Goal: Information Seeking & Learning: Get advice/opinions

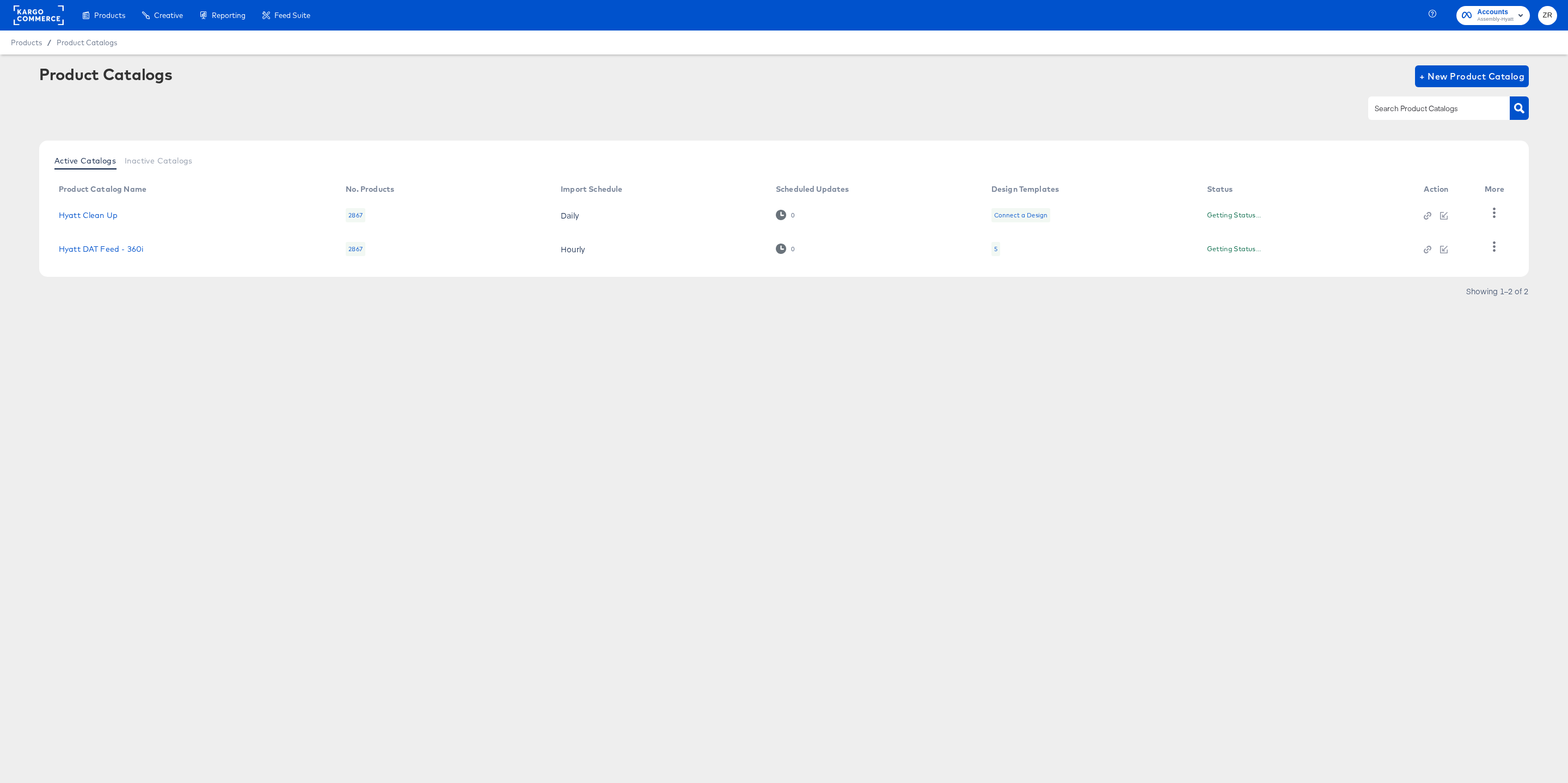
click at [1429, 13] on icon "button" at bounding box center [1433, 14] width 8 height 8
click at [1429, 14] on icon "button" at bounding box center [1434, 15] width 10 height 10
click at [1434, 10] on icon "button" at bounding box center [1433, 14] width 8 height 8
click at [1250, 70] on div "Product Catalogs + New Product Catalog" at bounding box center [784, 76] width 1490 height 22
click at [1436, 17] on icon "button" at bounding box center [1434, 15] width 10 height 10
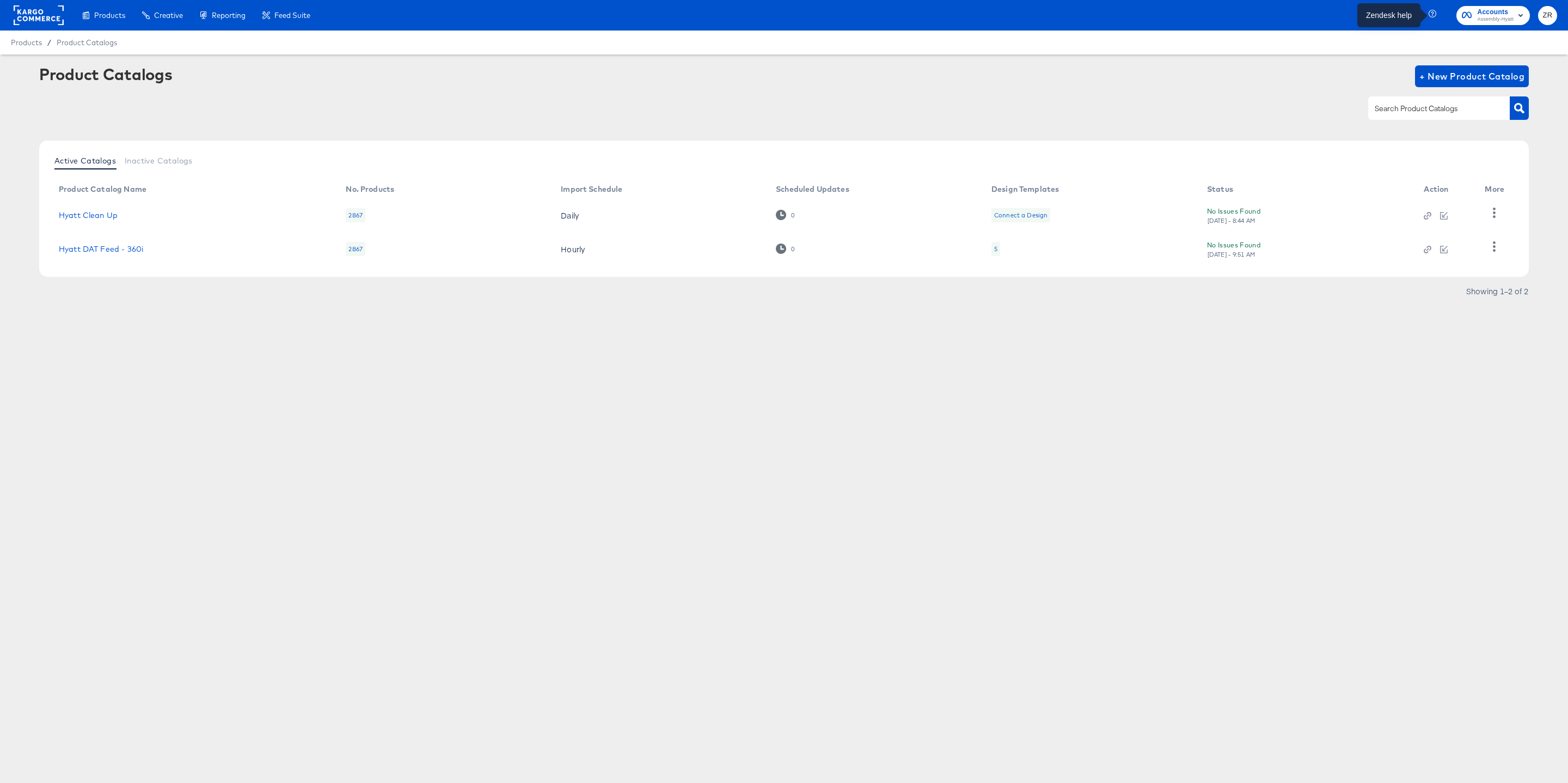
click at [1435, 17] on icon "button" at bounding box center [1434, 15] width 10 height 10
click at [1432, 14] on icon "button" at bounding box center [1433, 13] width 3 height 4
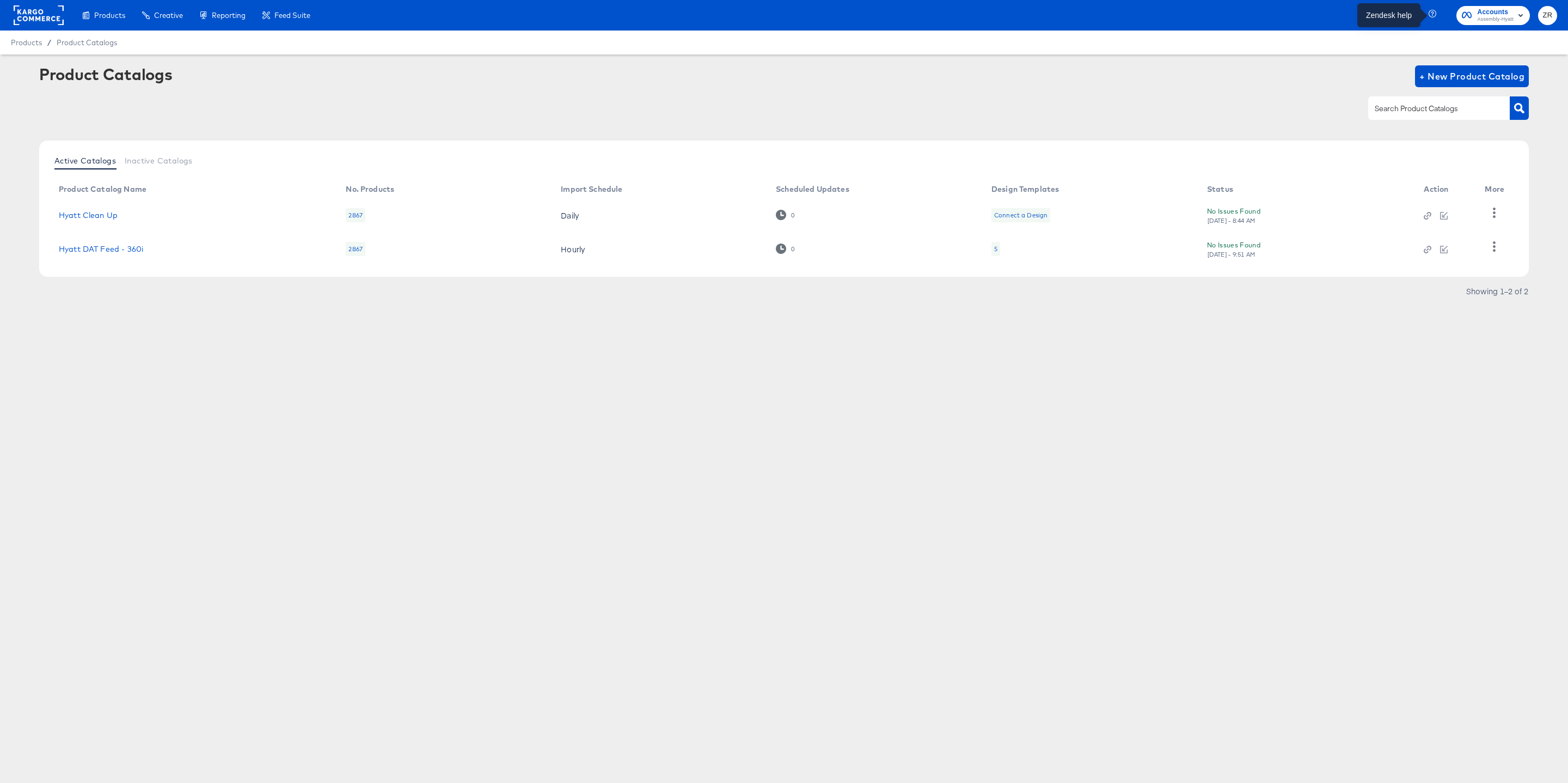
click at [1432, 14] on icon "button" at bounding box center [1433, 13] width 3 height 4
click at [1431, 13] on icon "button" at bounding box center [1434, 15] width 10 height 10
click at [1549, 22] on button "ZR" at bounding box center [1548, 16] width 19 height 19
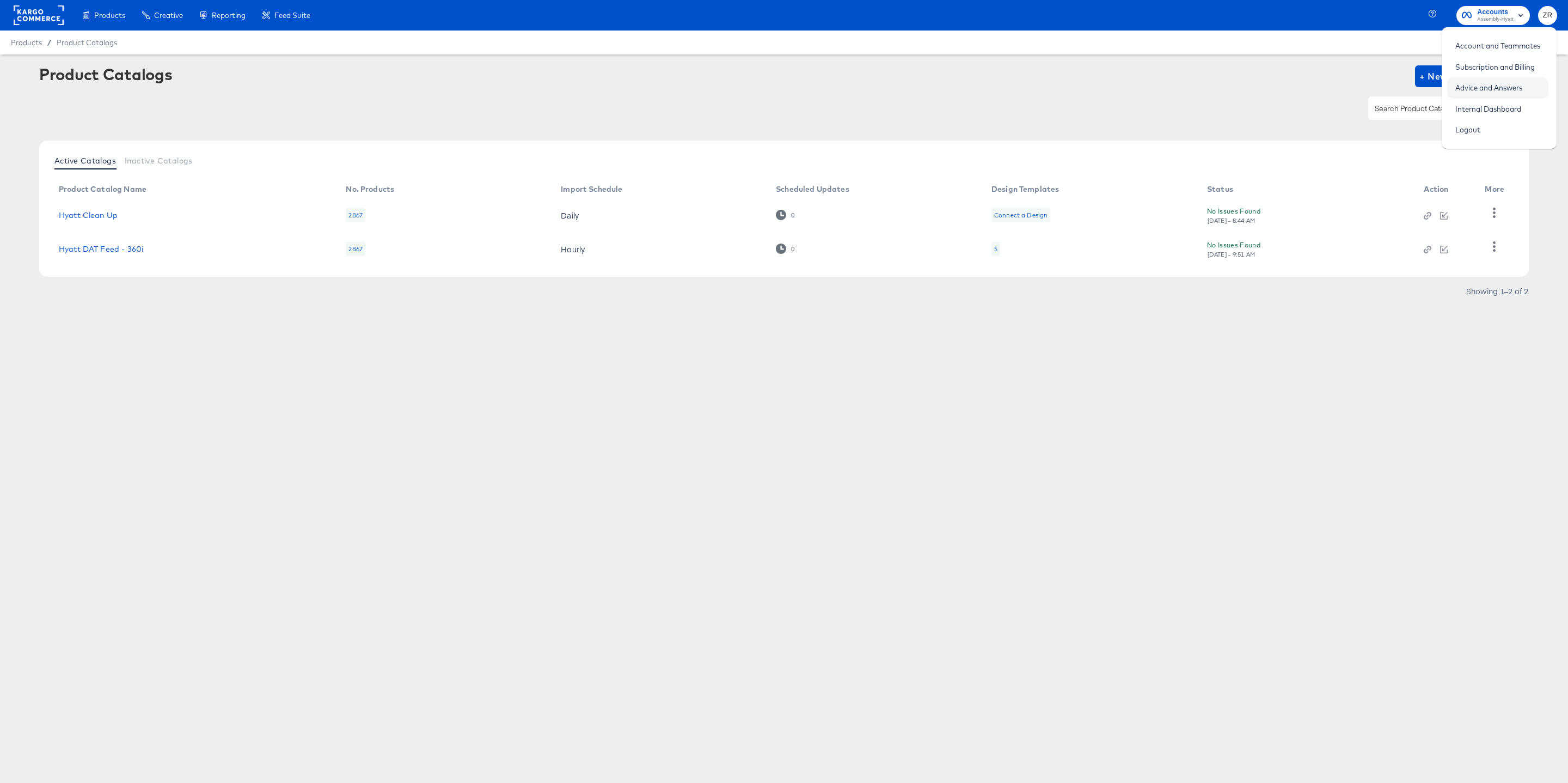
click at [1501, 92] on link "Advice and Answers" at bounding box center [1489, 87] width 83 height 20
drag, startPoint x: 1345, startPoint y: 79, endPoint x: 1345, endPoint y: 67, distance: 12.0
click at [1345, 79] on div "Product Catalogs + New Product Catalog" at bounding box center [784, 76] width 1490 height 22
click at [1432, 14] on icon "button" at bounding box center [1434, 15] width 10 height 10
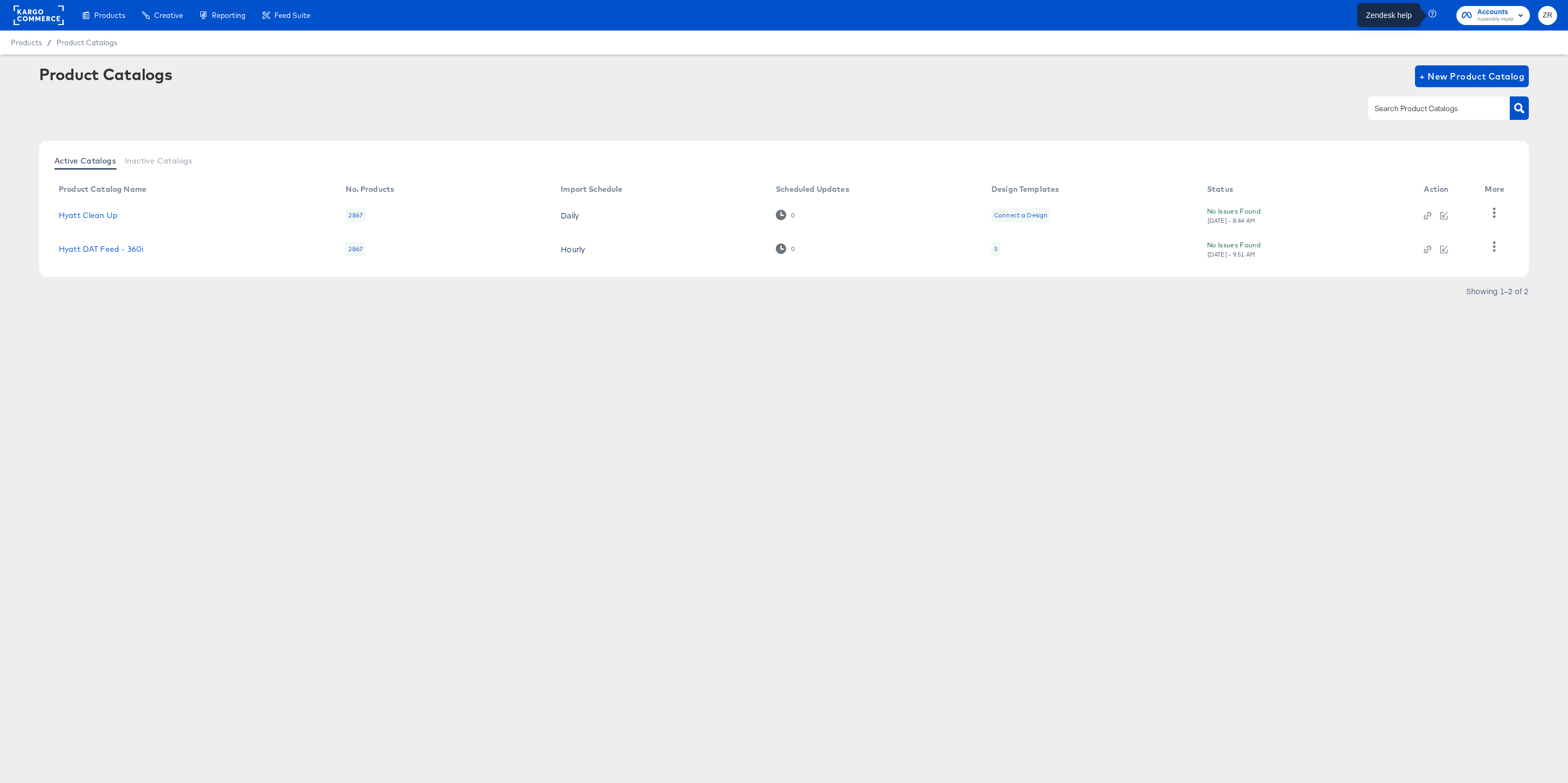
click at [1432, 14] on icon "button" at bounding box center [1434, 15] width 10 height 10
click at [44, 20] on rect at bounding box center [39, 15] width 50 height 20
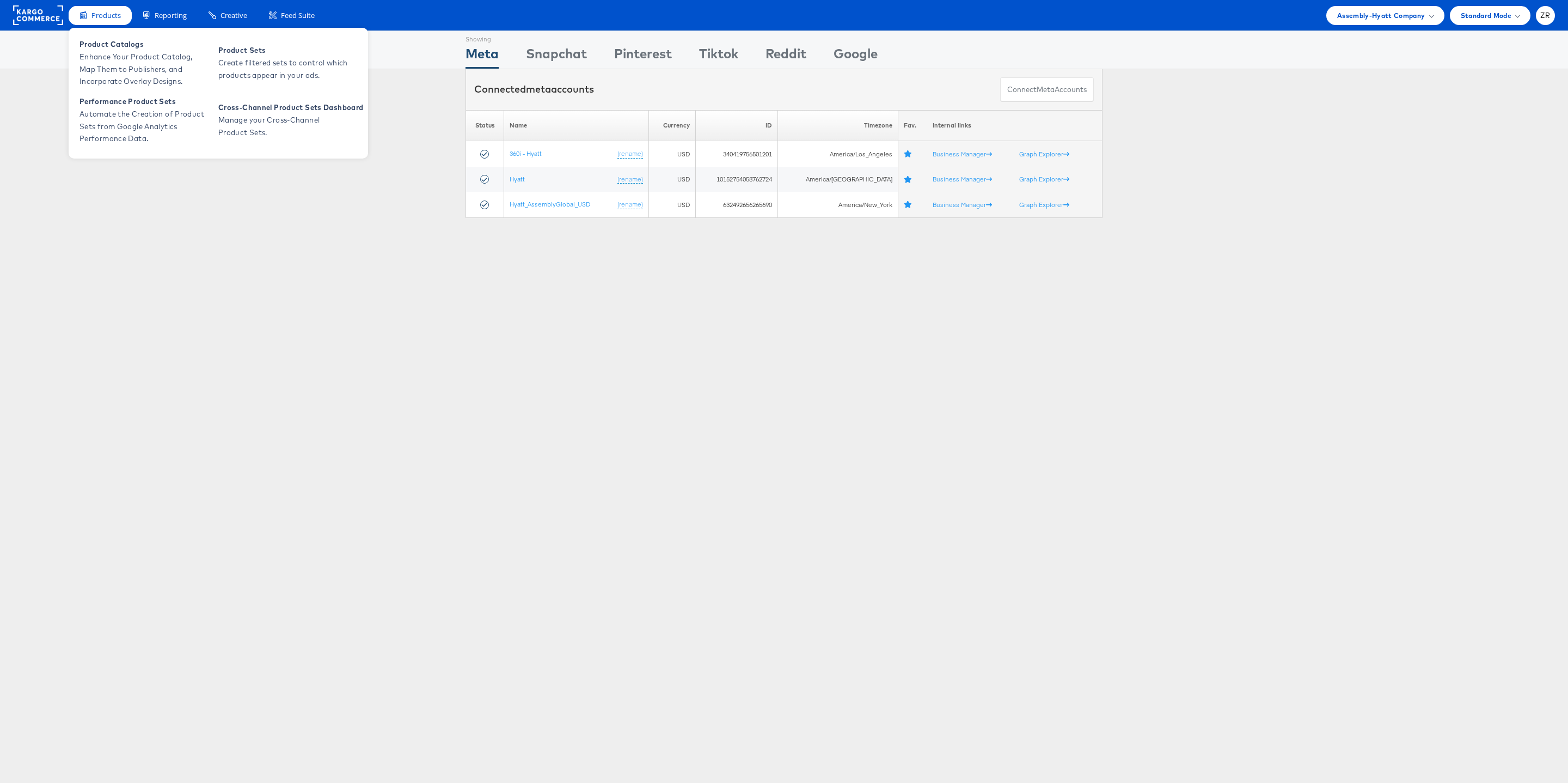
click at [104, 14] on span "Products" at bounding box center [106, 15] width 30 height 10
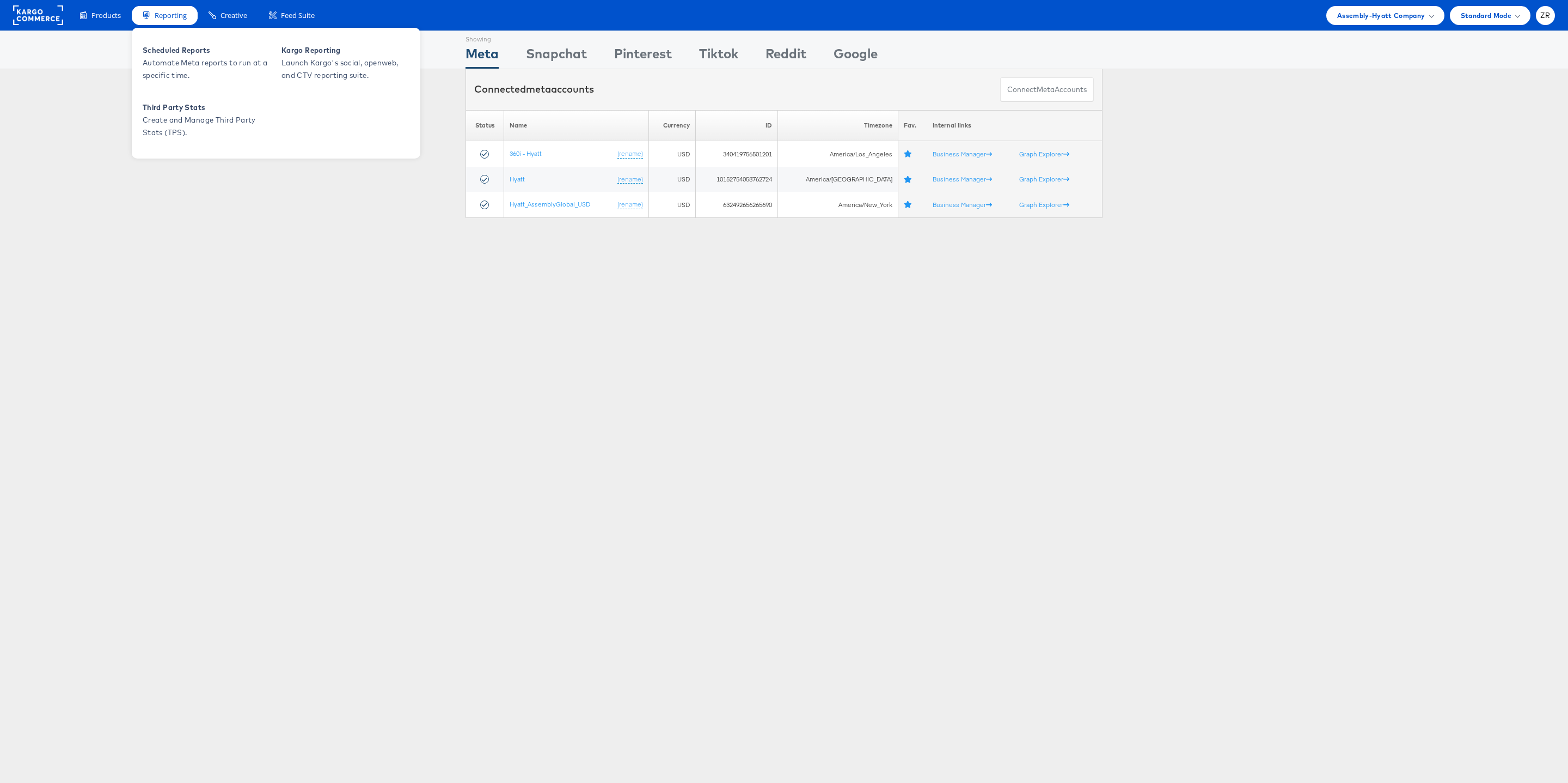
click at [153, 11] on div "Reporting" at bounding box center [164, 16] width 66 height 19
click at [179, 45] on span "Scheduled Reports" at bounding box center [208, 50] width 131 height 13
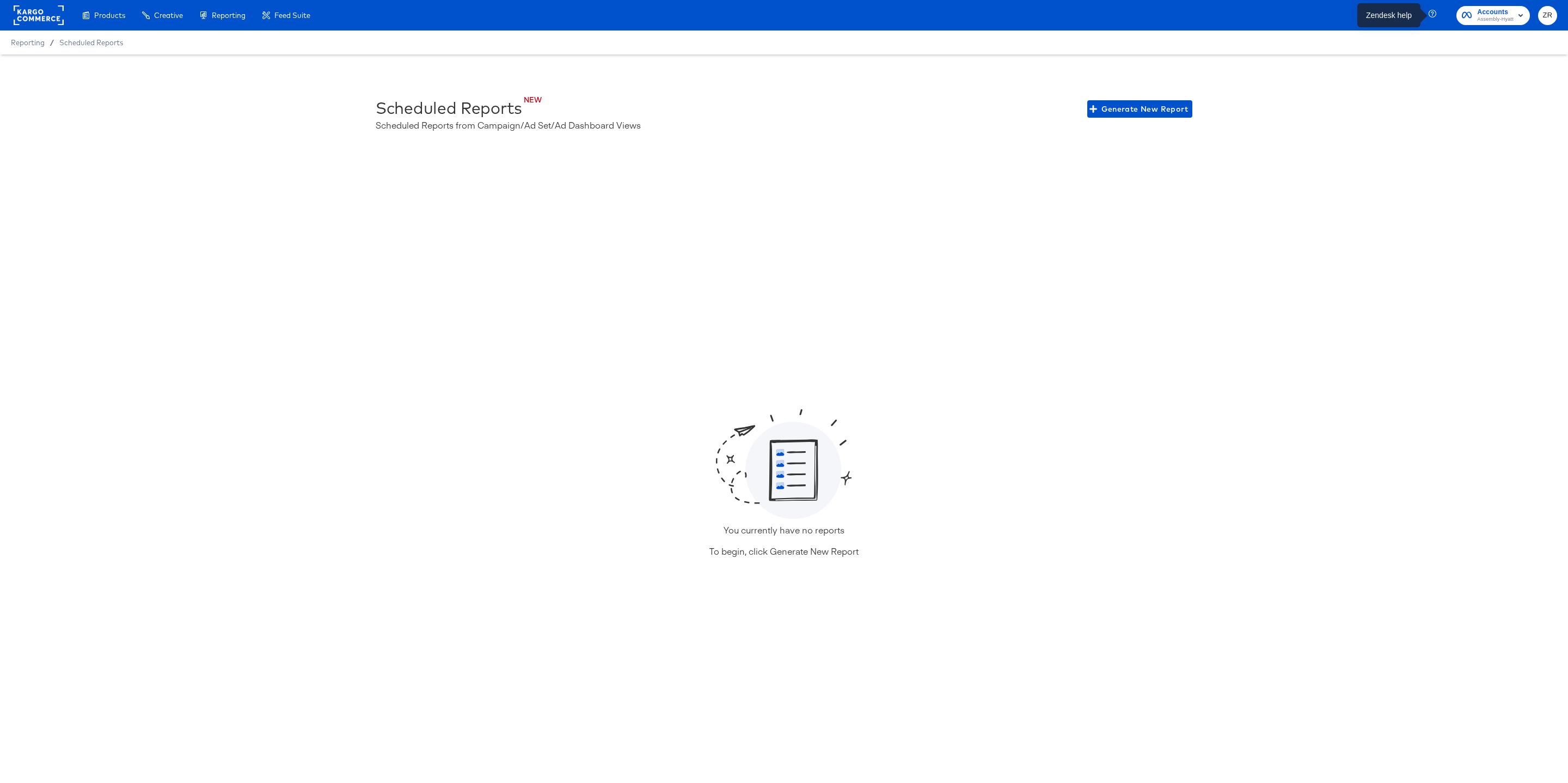
click at [1434, 12] on icon "button" at bounding box center [1434, 15] width 10 height 10
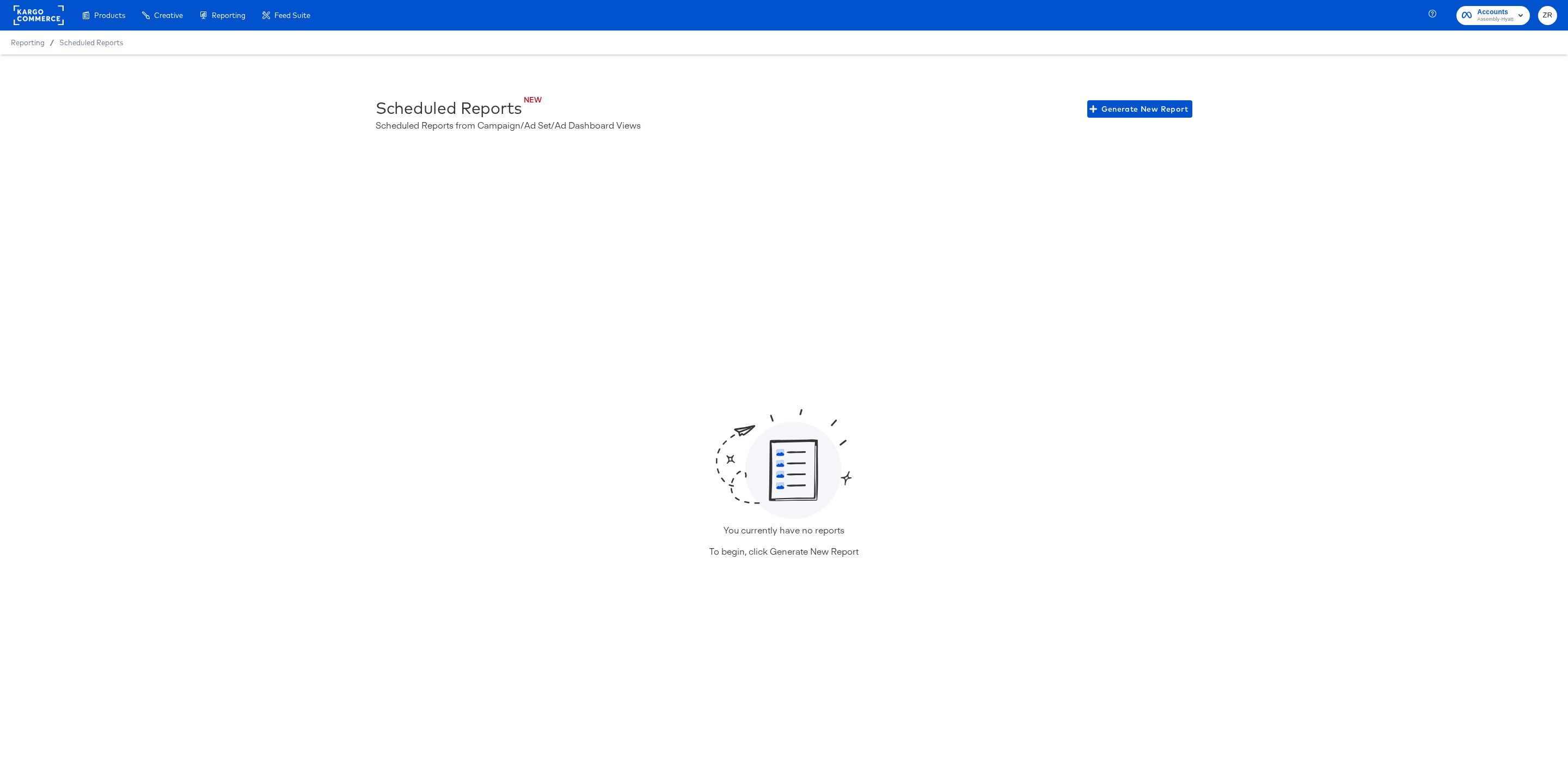
scroll to position [23, 0]
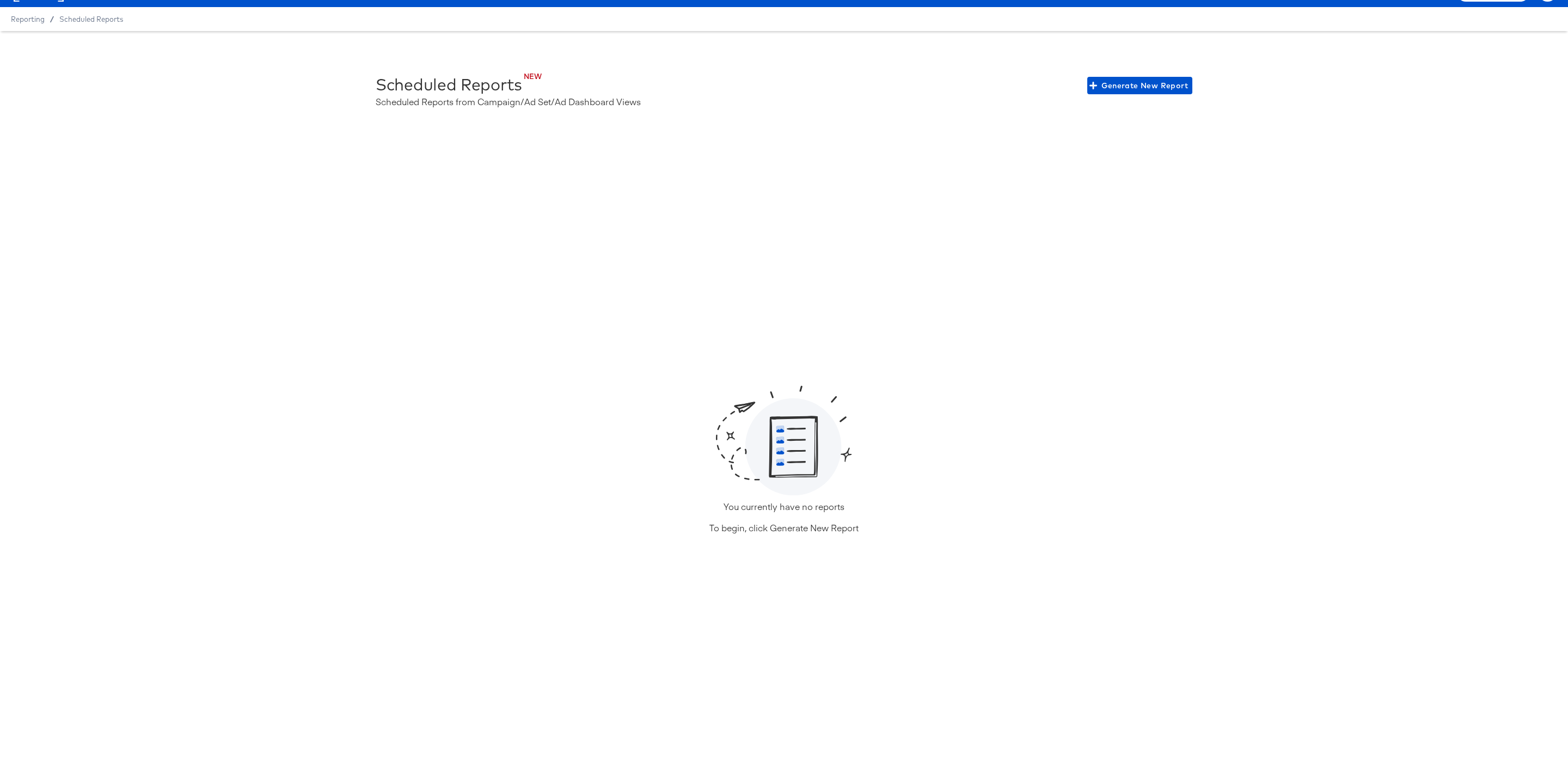
click at [1038, 138] on div "NEW Scheduled Reports Scheduled Reports from Campaign/Ad Set/Ad Dashboard Views…" at bounding box center [784, 407] width 1568 height 752
click at [1052, 495] on div "You currently have no reports To begin, click Generate New Report" at bounding box center [784, 461] width 1459 height 643
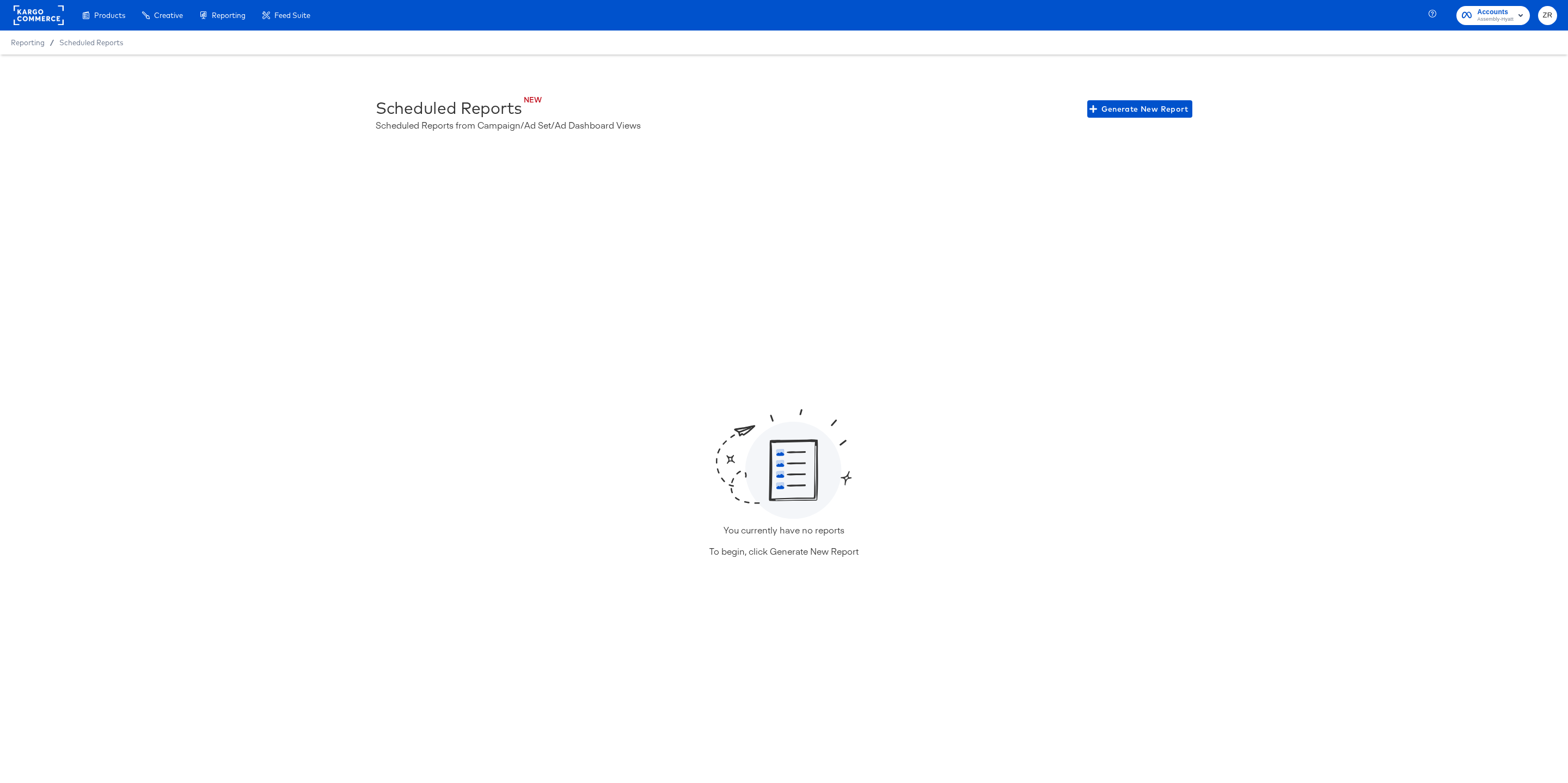
click at [1426, 18] on div "Products Creative Reporting Feed Suite Accounts Assembly-Hyatt ZR" at bounding box center [784, 15] width 1568 height 30
click at [1433, 18] on icon "button" at bounding box center [1434, 15] width 10 height 10
click at [1433, 18] on icon "button" at bounding box center [1434, 15] width 10 height 10
click at [1397, 89] on div "NEW Scheduled Reports Scheduled Reports from Campaign/Ad Set/Ad Dashboard Views…" at bounding box center [784, 431] width 1568 height 752
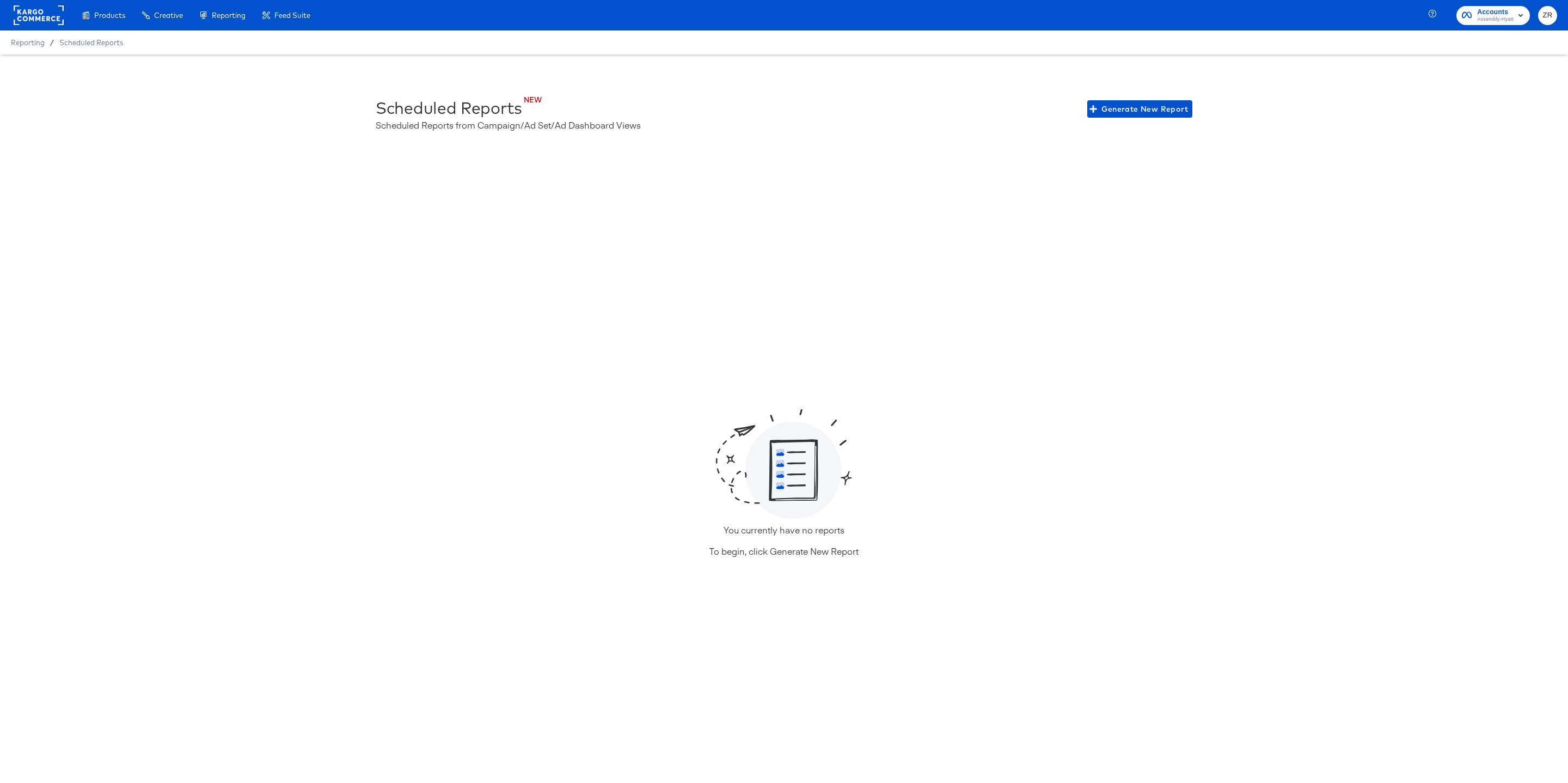
click at [786, 285] on div "You currently have no reports To begin, click Generate New Report" at bounding box center [784, 485] width 1459 height 643
click at [1436, 15] on icon "button" at bounding box center [1434, 15] width 10 height 10
click at [1430, 14] on icon "button" at bounding box center [1434, 15] width 10 height 10
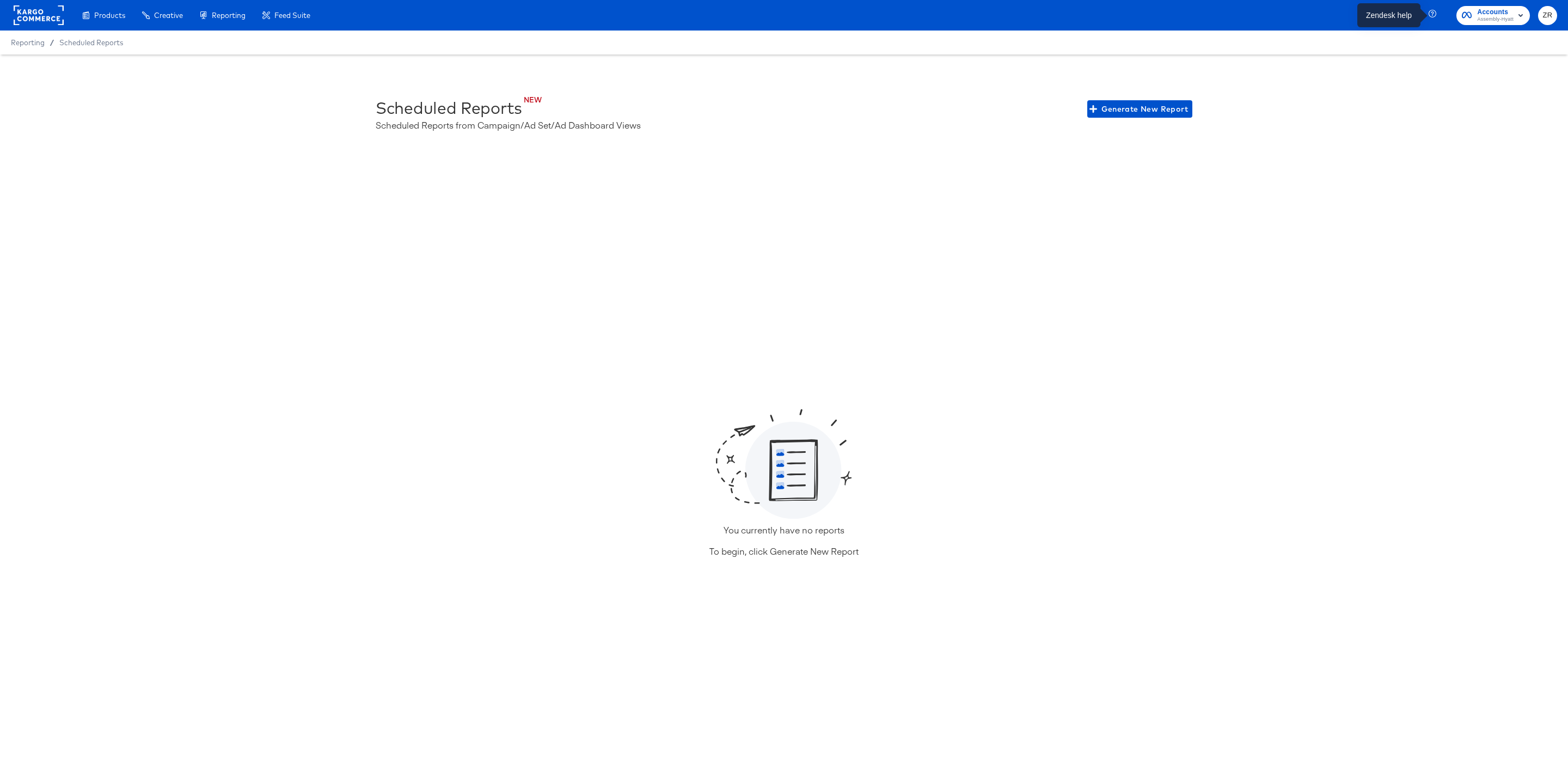
click at [1430, 14] on icon "button" at bounding box center [1434, 15] width 10 height 10
click at [1430, 13] on icon "button" at bounding box center [1434, 15] width 10 height 10
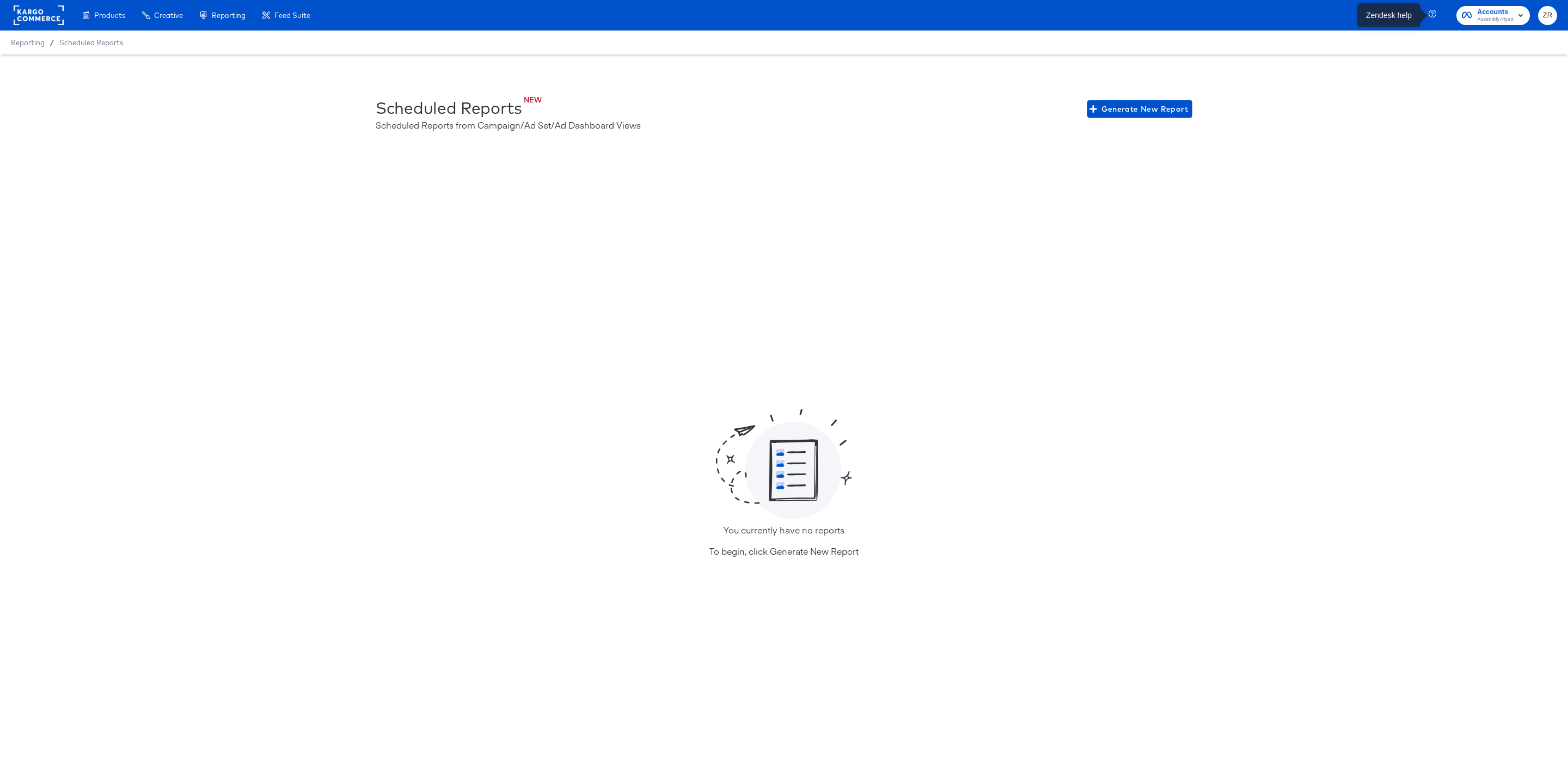
click at [1430, 13] on icon "button" at bounding box center [1434, 15] width 10 height 10
click at [1435, 11] on icon "button" at bounding box center [1433, 14] width 8 height 8
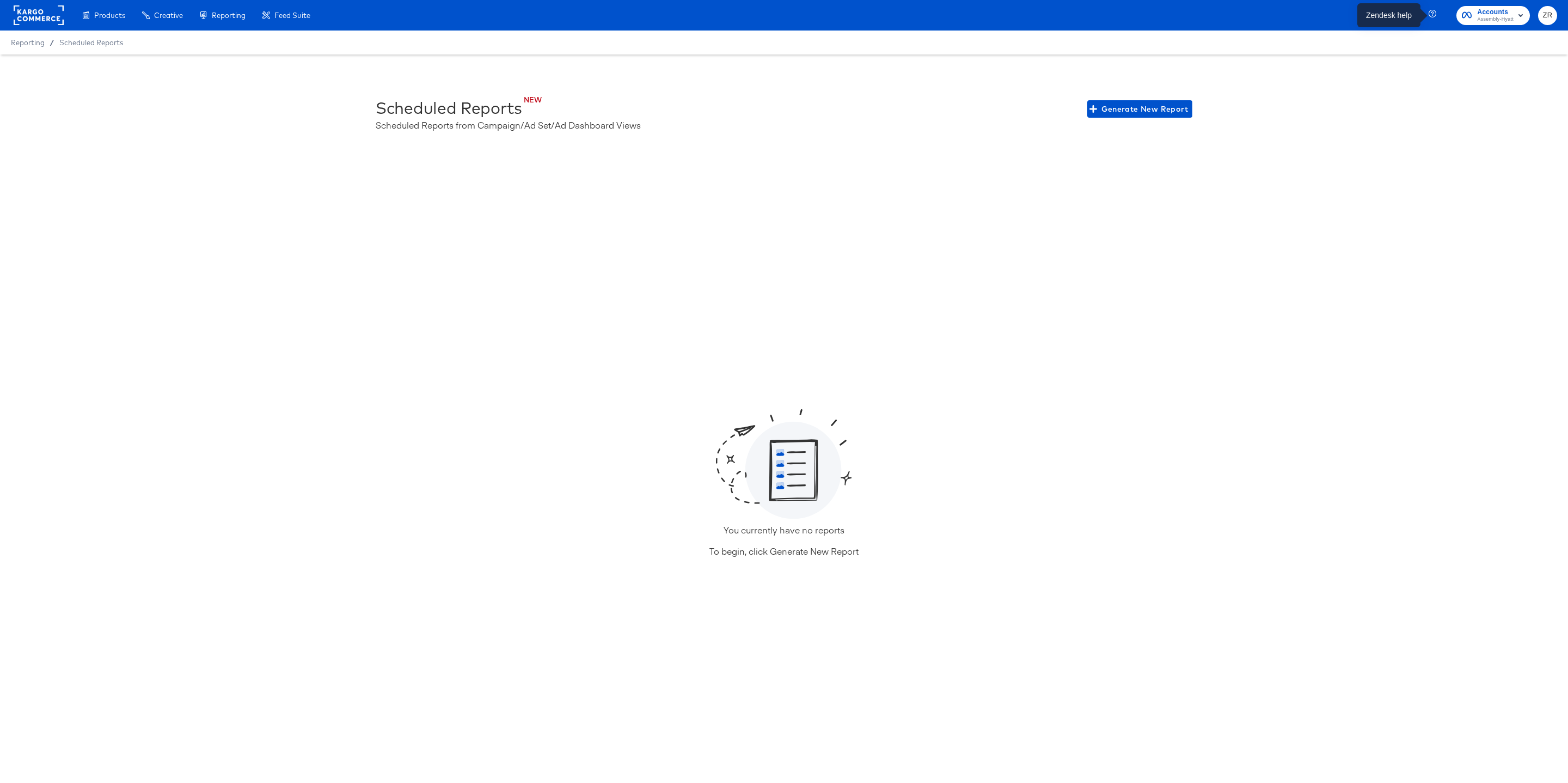
click at [1435, 11] on icon "button" at bounding box center [1433, 14] width 8 height 8
click at [1433, 14] on icon "button" at bounding box center [1434, 15] width 10 height 10
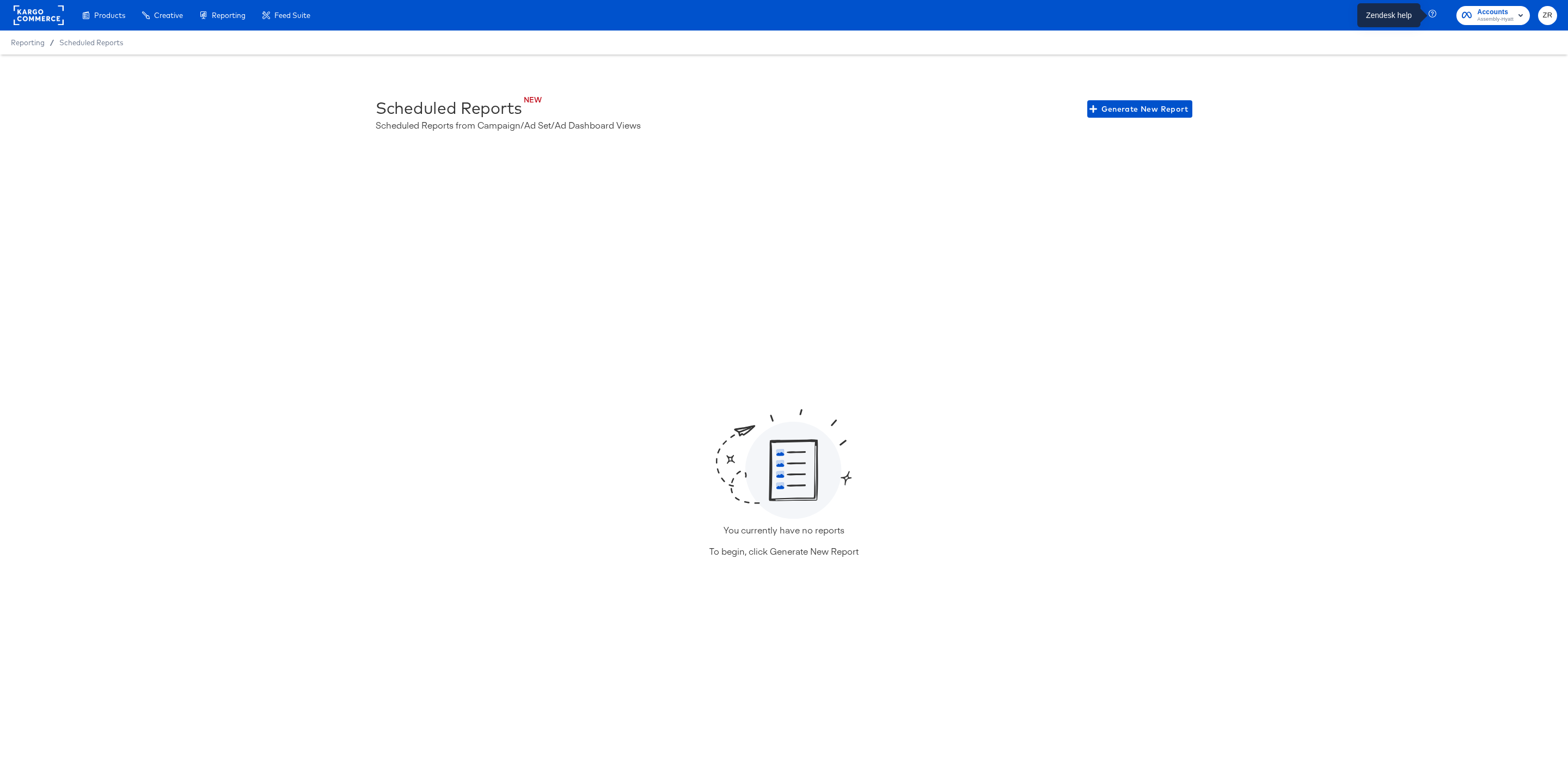
click at [1433, 14] on icon "button" at bounding box center [1434, 15] width 10 height 10
click at [1433, 14] on icon "button" at bounding box center [1434, 15] width 10 height 10
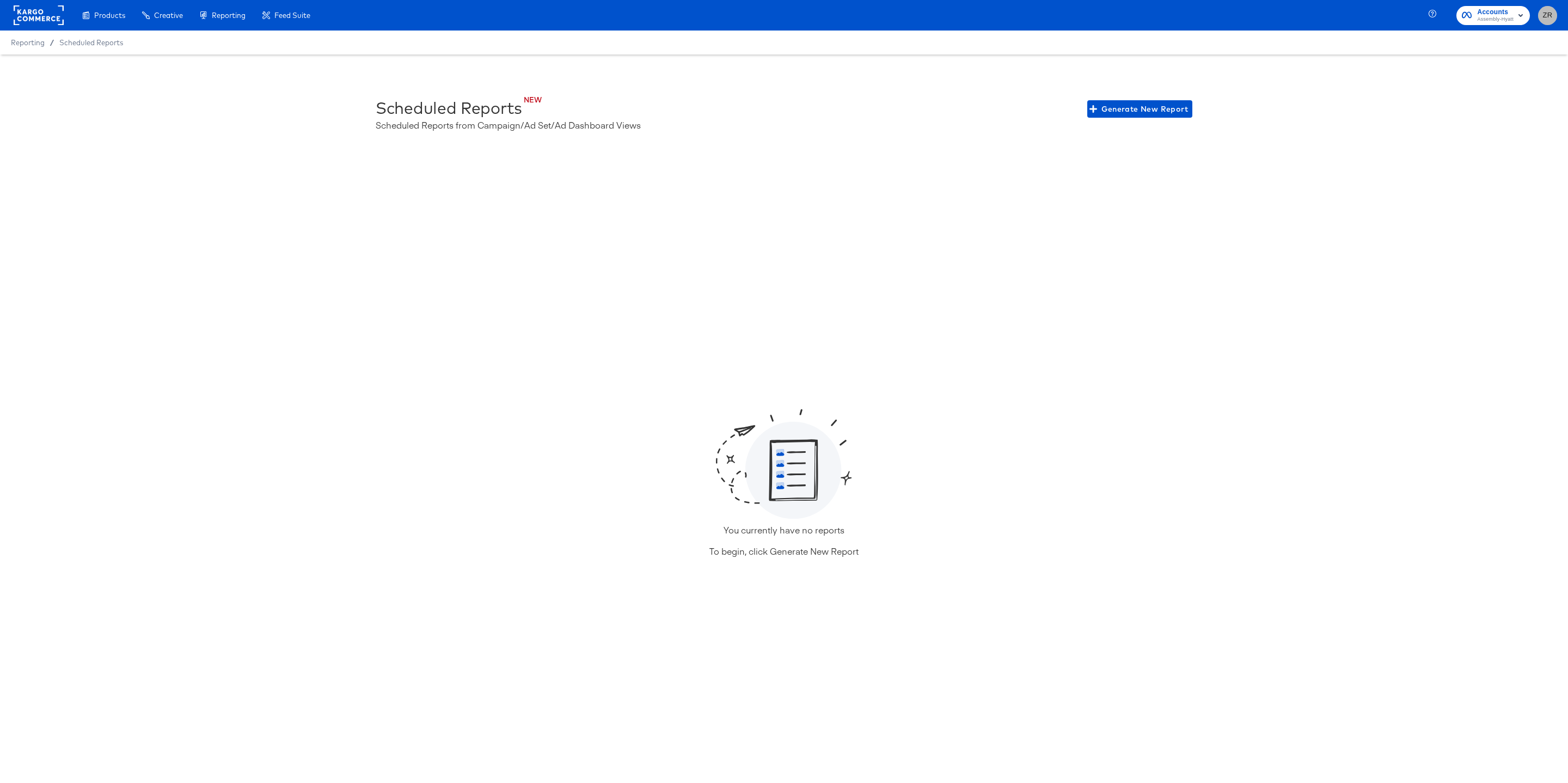
click at [1548, 16] on span "ZR" at bounding box center [1548, 16] width 10 height 13
click at [1473, 88] on link "Advice and Answers" at bounding box center [1489, 87] width 83 height 20
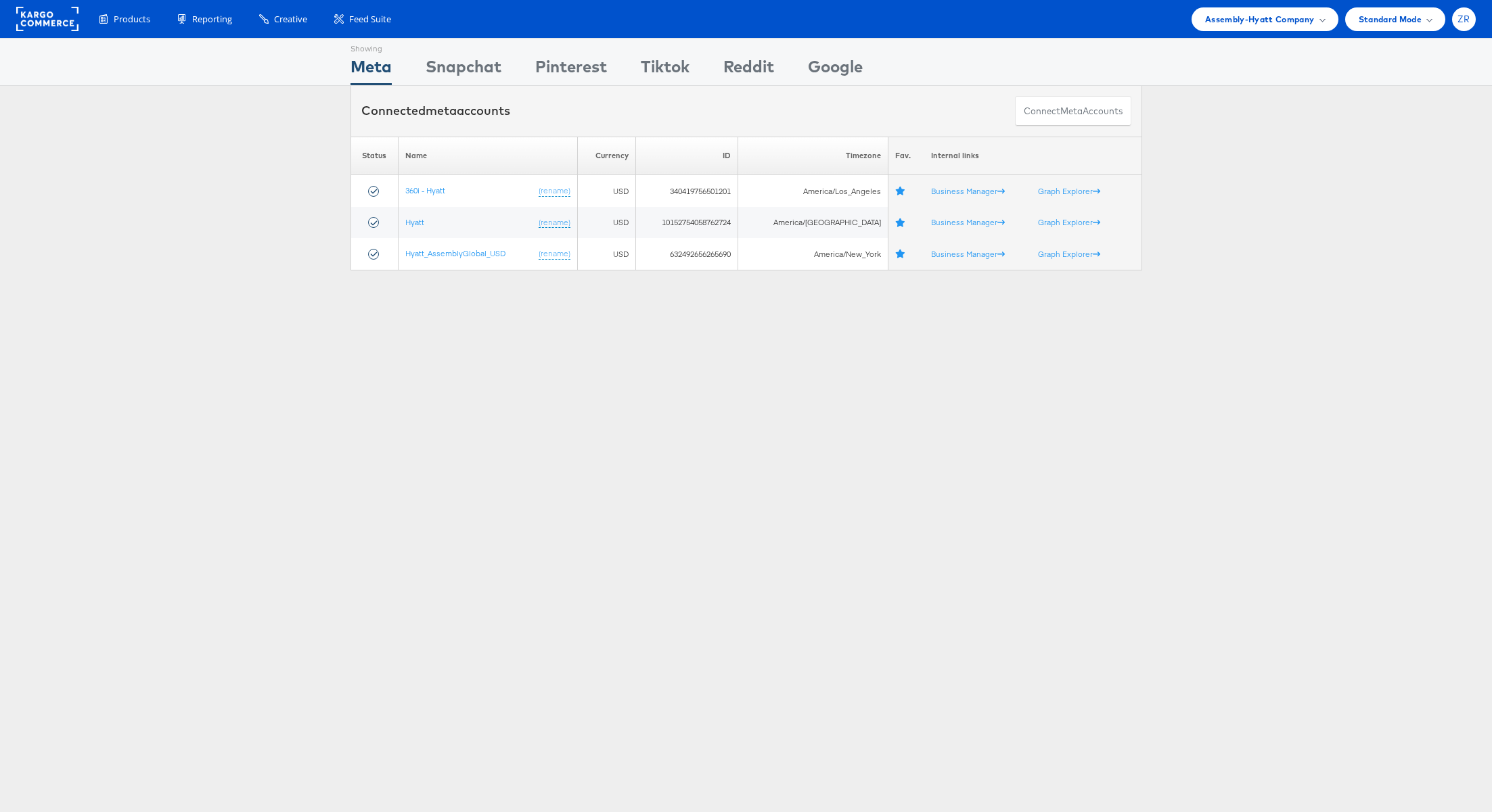
click at [1465, 24] on div "ZR" at bounding box center [1464, 20] width 23 height 23
click at [1379, 108] on link "Advice and Answers" at bounding box center [1408, 102] width 116 height 13
